Goal: Task Accomplishment & Management: Manage account settings

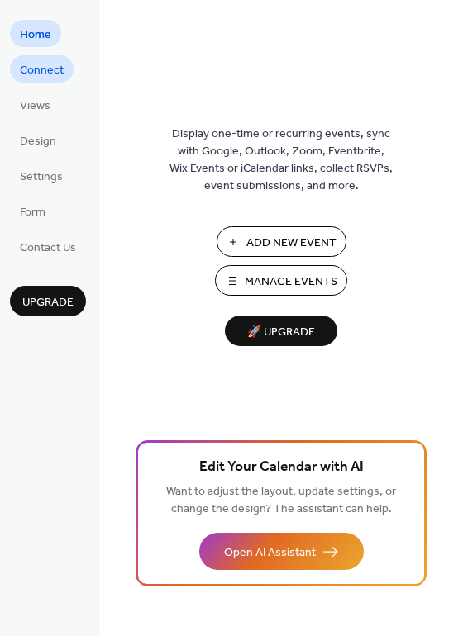
click at [64, 63] on span "Connect" at bounding box center [42, 70] width 44 height 17
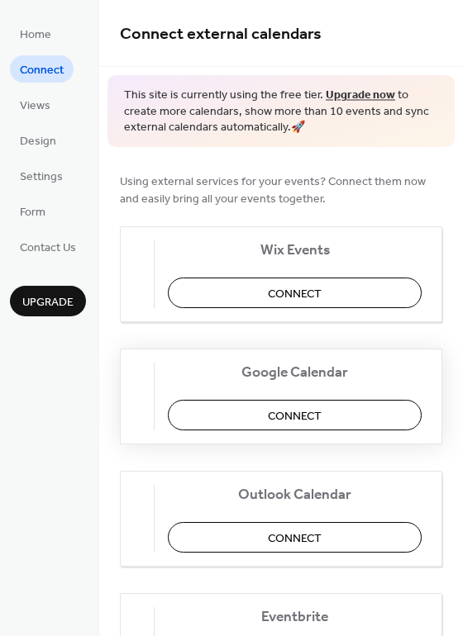
click at [287, 425] on span "Connect" at bounding box center [295, 415] width 54 height 17
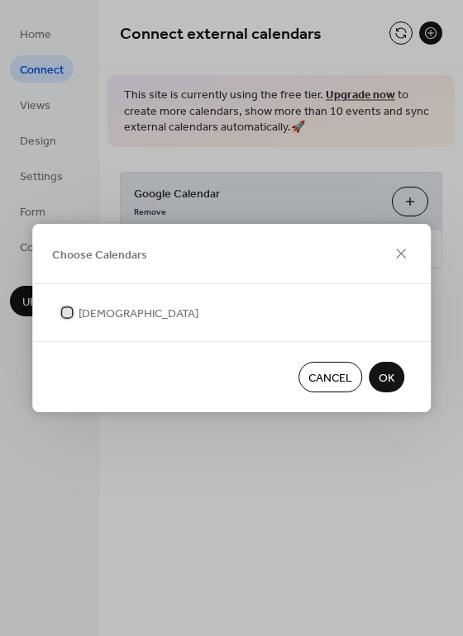
click at [107, 317] on span "[DEMOGRAPHIC_DATA]" at bounding box center [138, 314] width 120 height 17
click at [385, 372] on span "OK" at bounding box center [386, 378] width 16 height 17
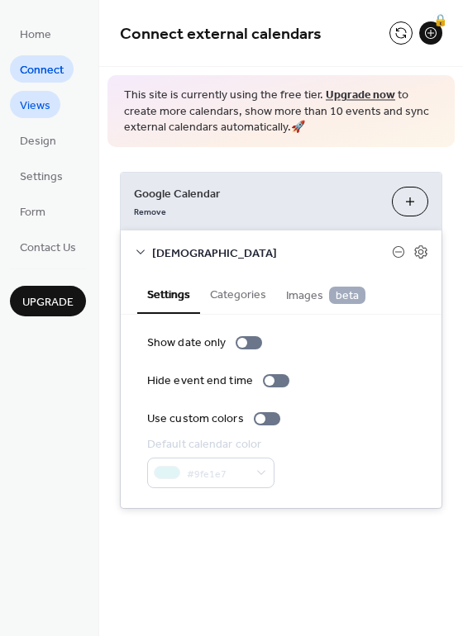
click at [48, 99] on span "Views" at bounding box center [35, 106] width 31 height 17
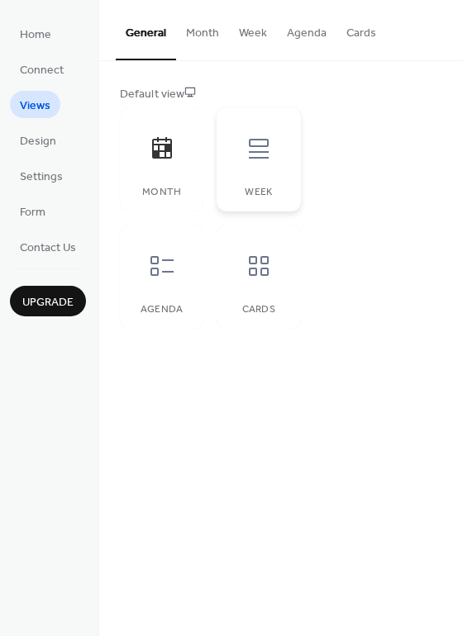
click at [260, 170] on div at bounding box center [259, 149] width 50 height 50
click at [181, 293] on div "Agenda" at bounding box center [161, 277] width 83 height 104
click at [35, 138] on span "Design" at bounding box center [38, 141] width 36 height 17
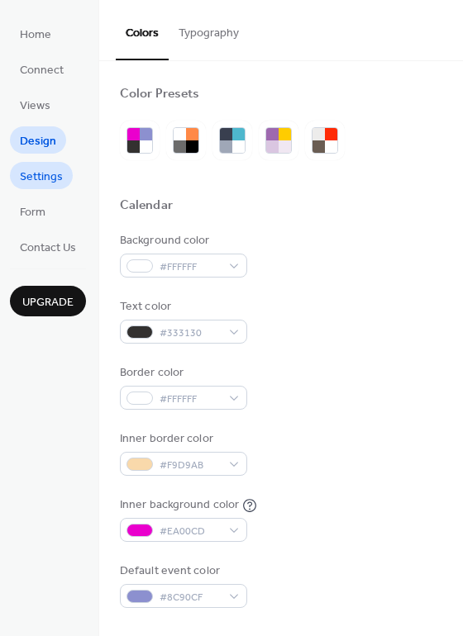
click at [59, 178] on span "Settings" at bounding box center [41, 177] width 43 height 17
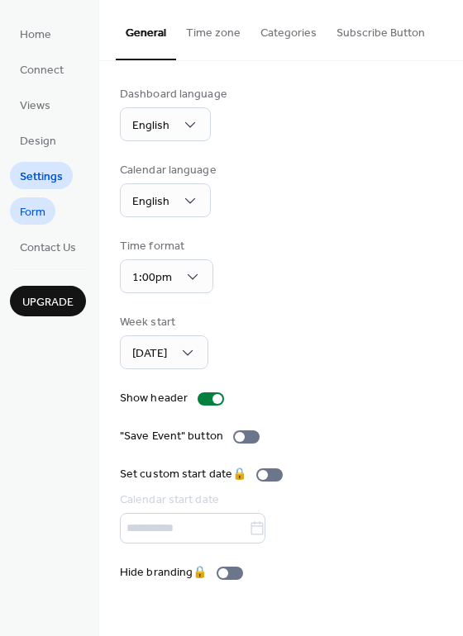
click at [45, 208] on span "Form" at bounding box center [33, 212] width 26 height 17
